Goal: Check status: Check status

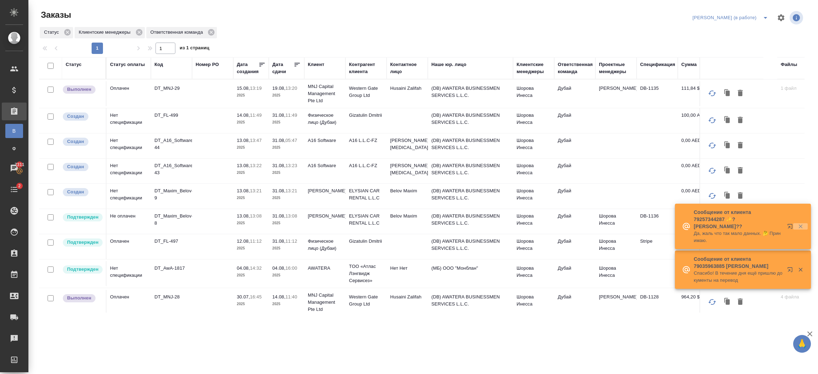
click at [800, 227] on div at bounding box center [796, 227] width 26 height 14
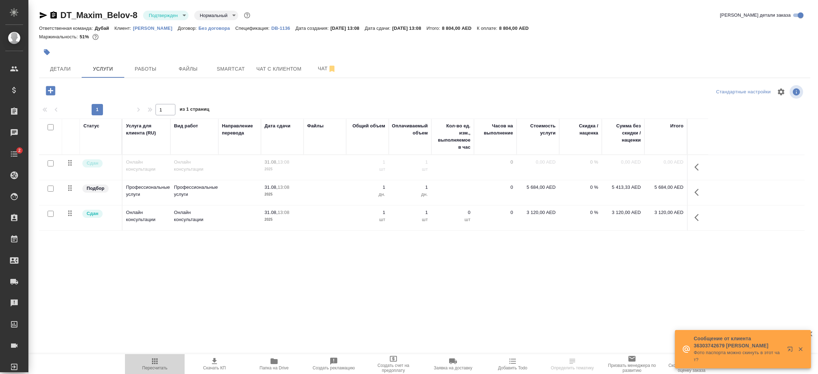
click at [159, 360] on span "Пересчитать" at bounding box center [154, 363] width 51 height 13
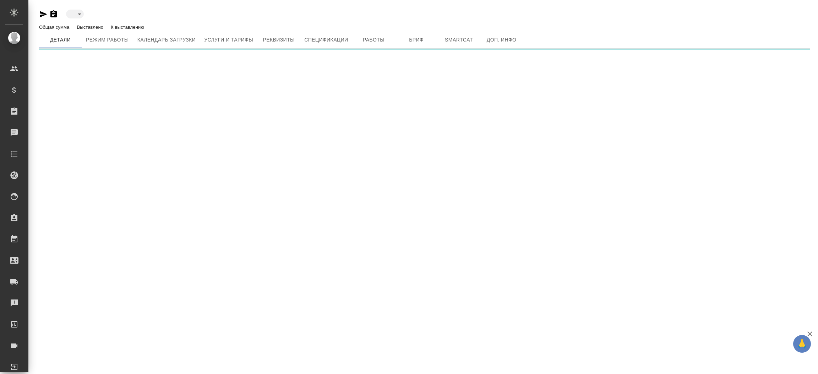
type input "active"
